Goal: Check status

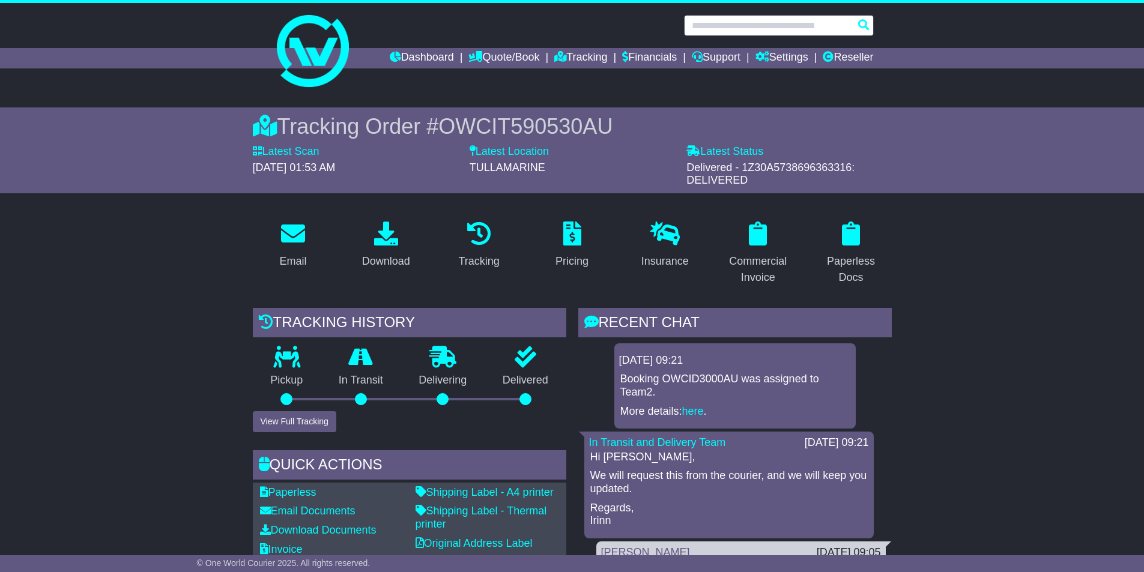
click at [742, 28] on input "text" at bounding box center [779, 25] width 190 height 21
paste input "**********"
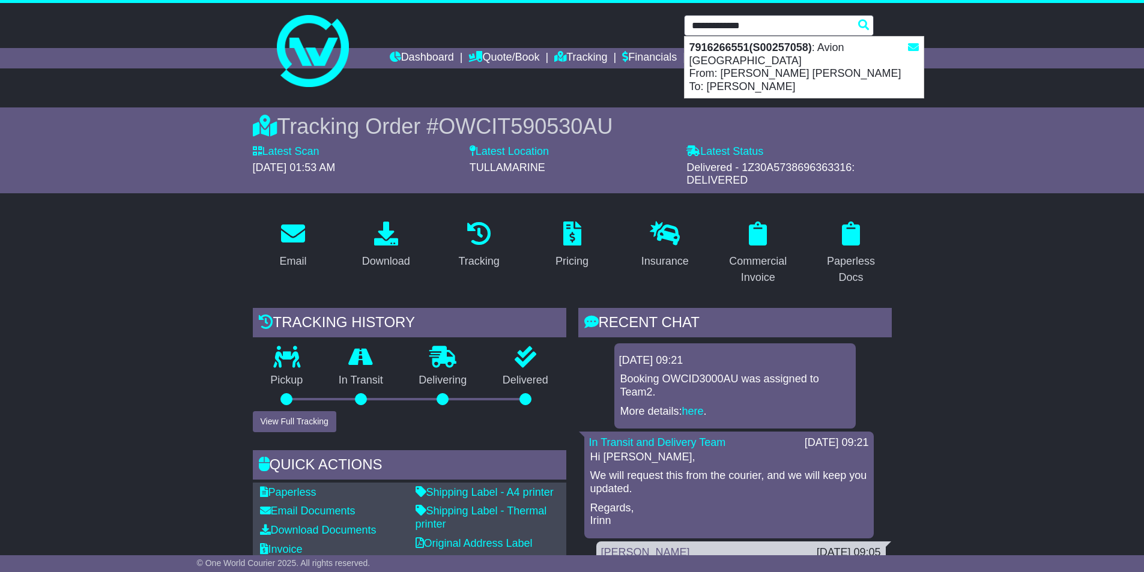
drag, startPoint x: 744, startPoint y: 57, endPoint x: 780, endPoint y: 132, distance: 82.7
click at [742, 57] on div "7916266551(S00257058) : Avion [GEOGRAPHIC_DATA] From: [PERSON_NAME] [PERSON_NAM…" at bounding box center [804, 67] width 239 height 61
type input "**********"
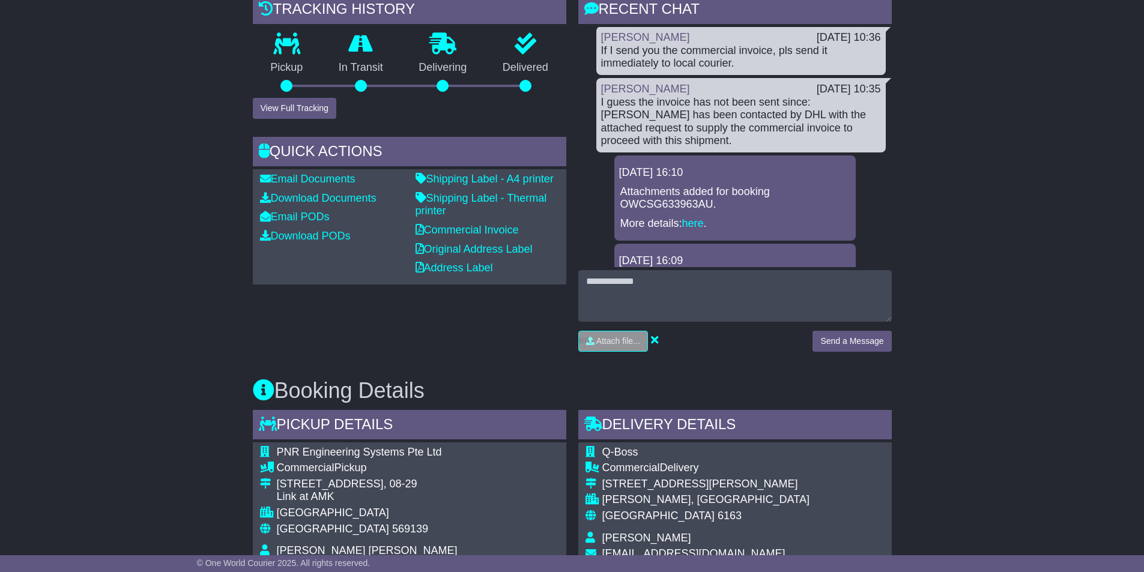
scroll to position [541, 0]
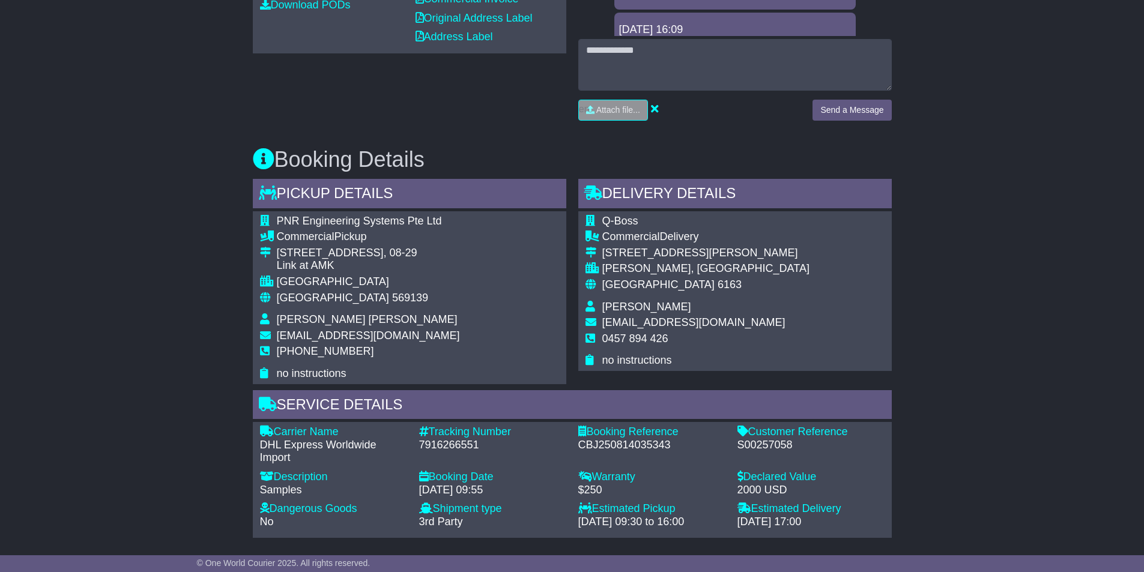
click at [765, 445] on div "S00257058" at bounding box center [811, 445] width 147 height 13
copy div "S00257058"
click at [783, 449] on div "S00257058" at bounding box center [811, 445] width 147 height 13
click at [780, 446] on div "S00257058" at bounding box center [811, 445] width 147 height 13
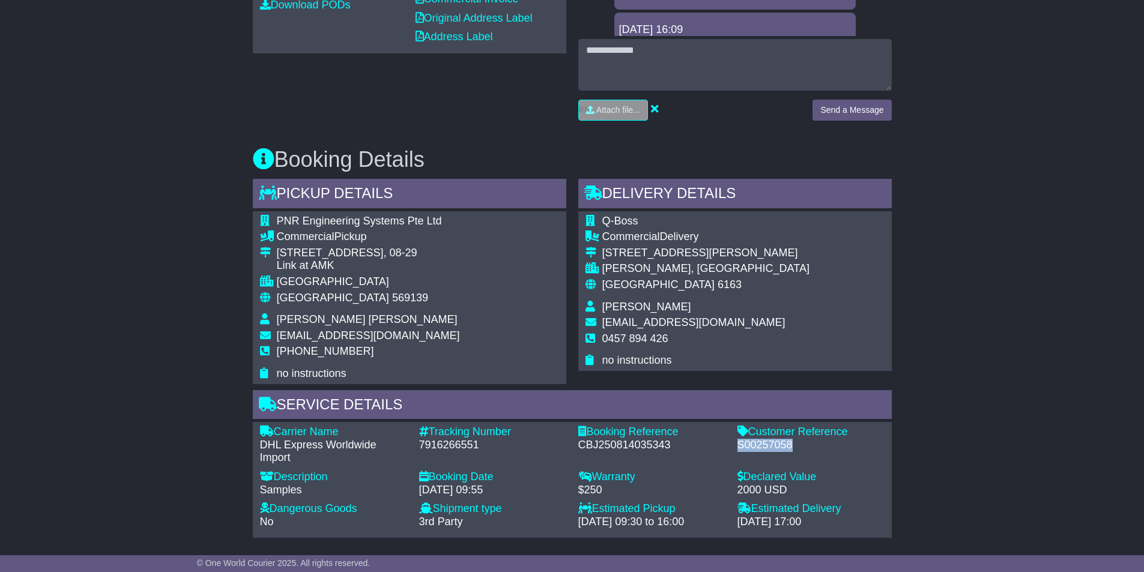
copy div "S00257058"
